Goal: Task Accomplishment & Management: Use online tool/utility

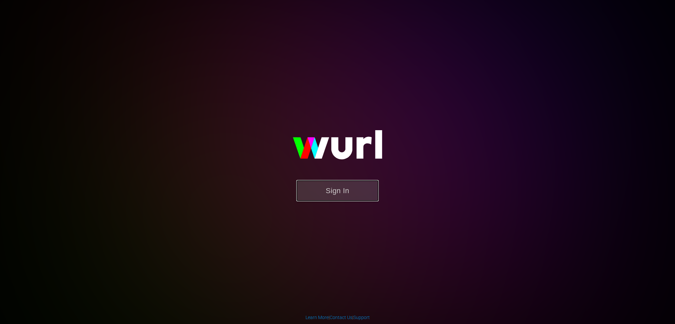
click at [354, 189] on button "Sign In" at bounding box center [337, 190] width 82 height 21
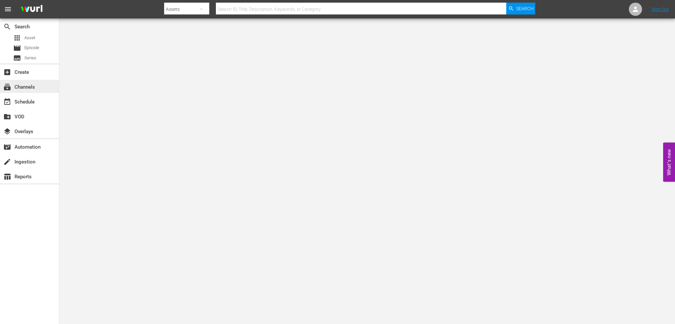
click at [34, 87] on div "subscriptions Channels" at bounding box center [18, 86] width 37 height 6
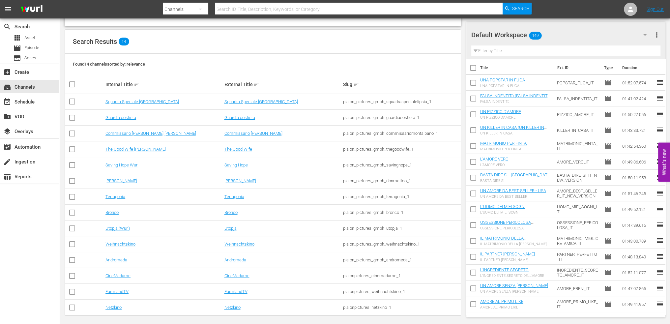
scroll to position [62, 0]
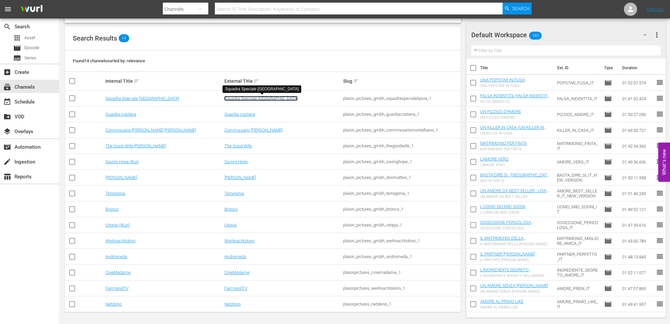
click at [244, 96] on link "Squadra Speciale Lipsia" at bounding box center [260, 98] width 73 height 5
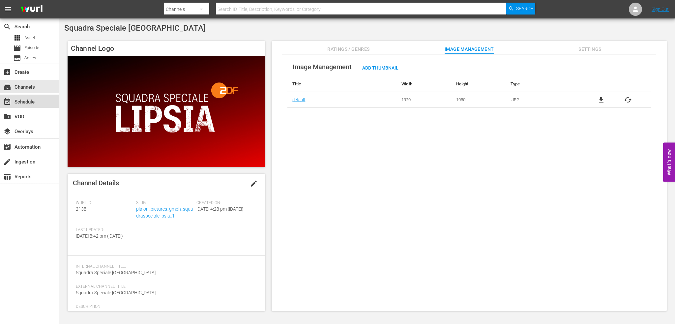
click at [26, 99] on div "event_available Schedule" at bounding box center [18, 101] width 37 height 6
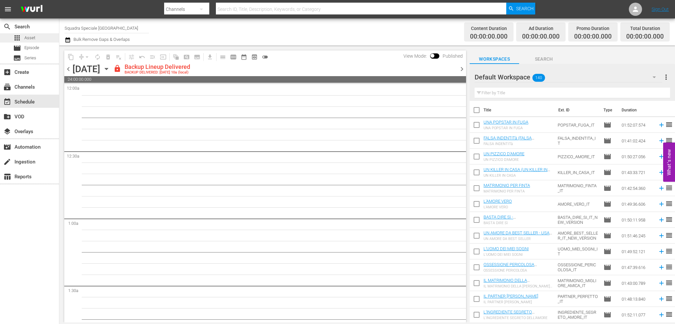
click at [27, 33] on div "apps Asset" at bounding box center [24, 37] width 22 height 9
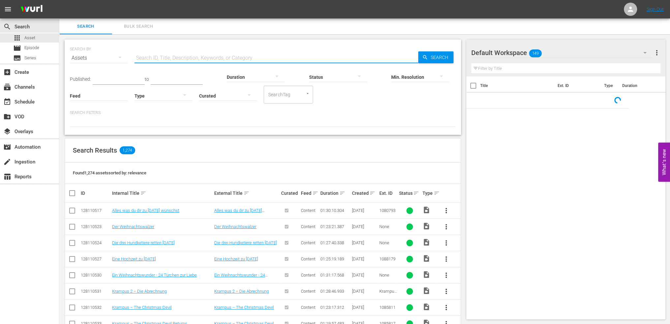
click at [198, 60] on input "text" at bounding box center [276, 58] width 284 height 16
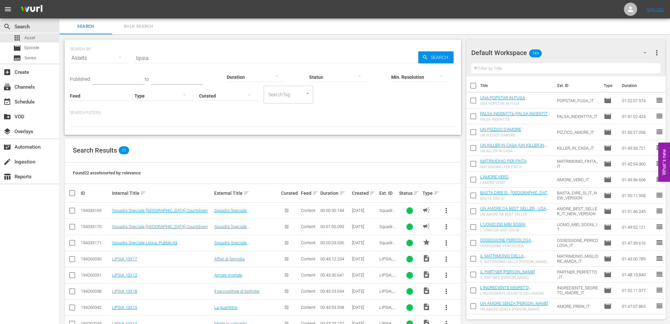
click at [150, 66] on div at bounding box center [276, 66] width 284 height 0
click at [143, 62] on input "lipsia" at bounding box center [276, 58] width 284 height 16
type input "guardia"
